Goal: Find specific page/section: Find specific page/section

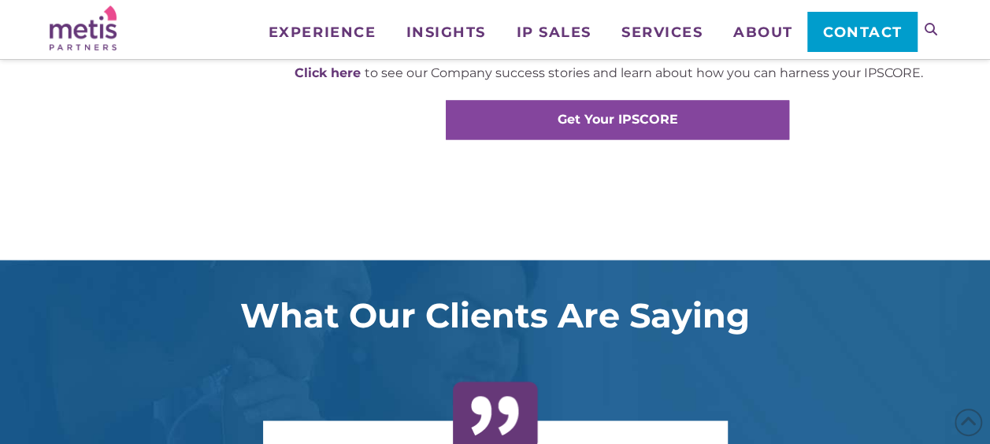
scroll to position [1103, 0]
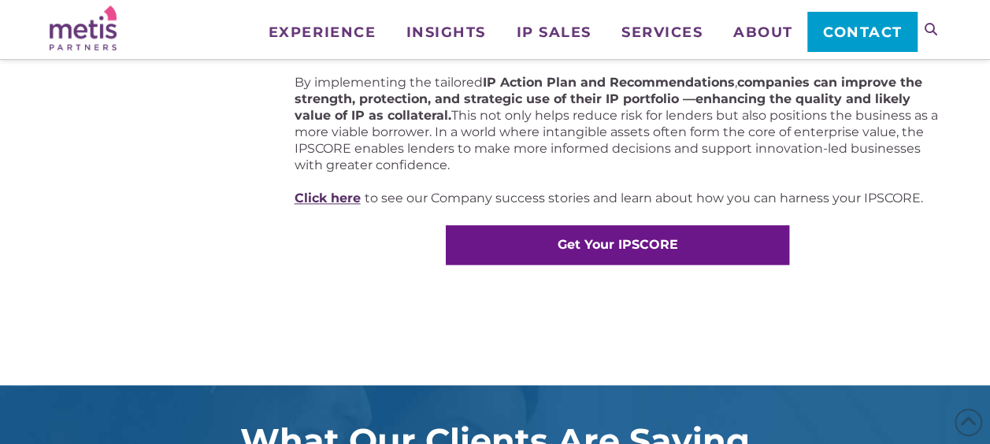
click at [337, 203] on link "Click here" at bounding box center [328, 198] width 66 height 15
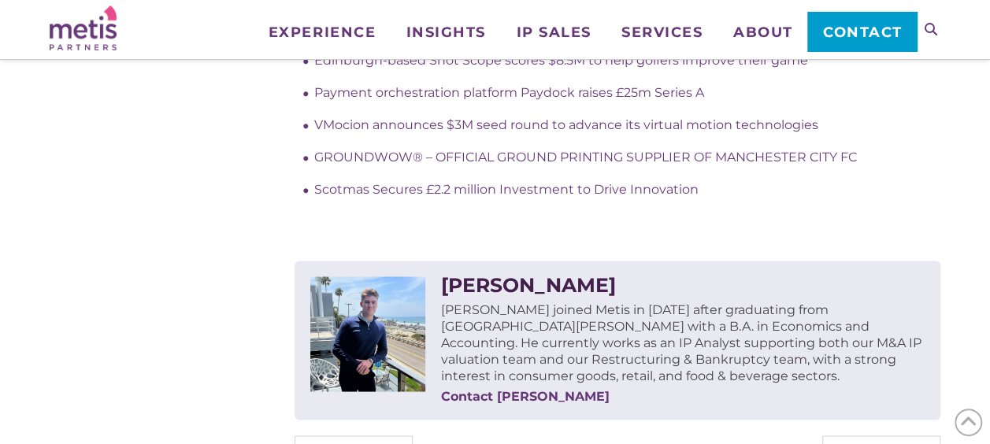
scroll to position [1261, 0]
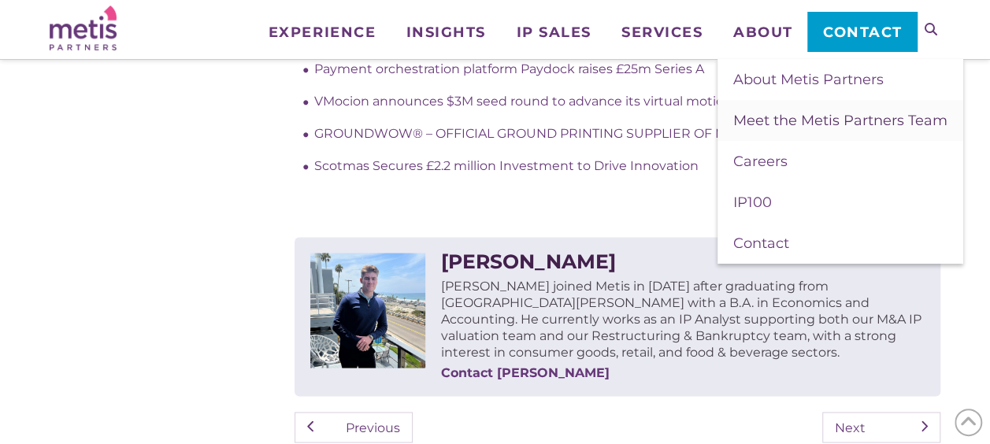
click at [771, 121] on span "Meet the Metis Partners Team" at bounding box center [840, 120] width 214 height 17
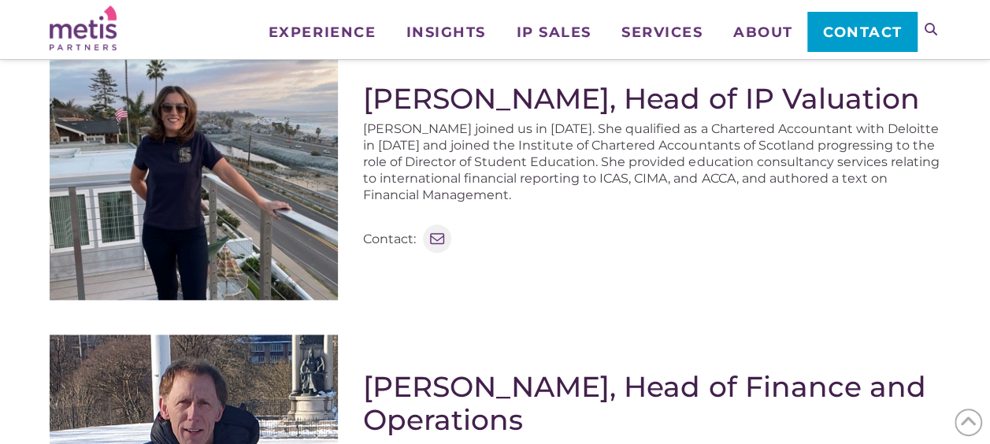
scroll to position [867, 0]
